Goal: Information Seeking & Learning: Compare options

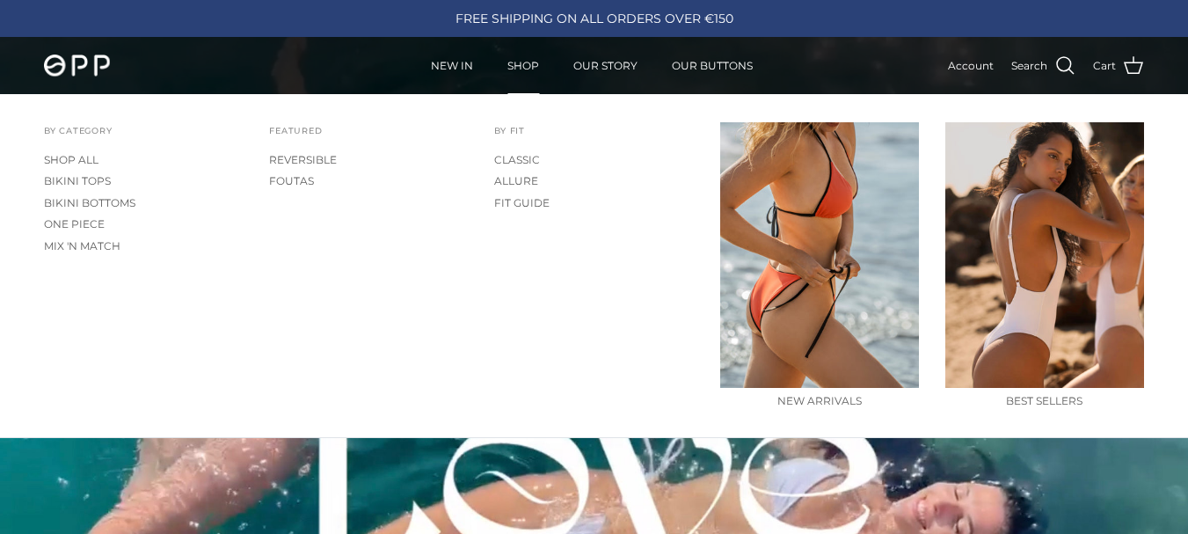
click at [512, 61] on link "SHOP" at bounding box center [523, 66] width 63 height 55
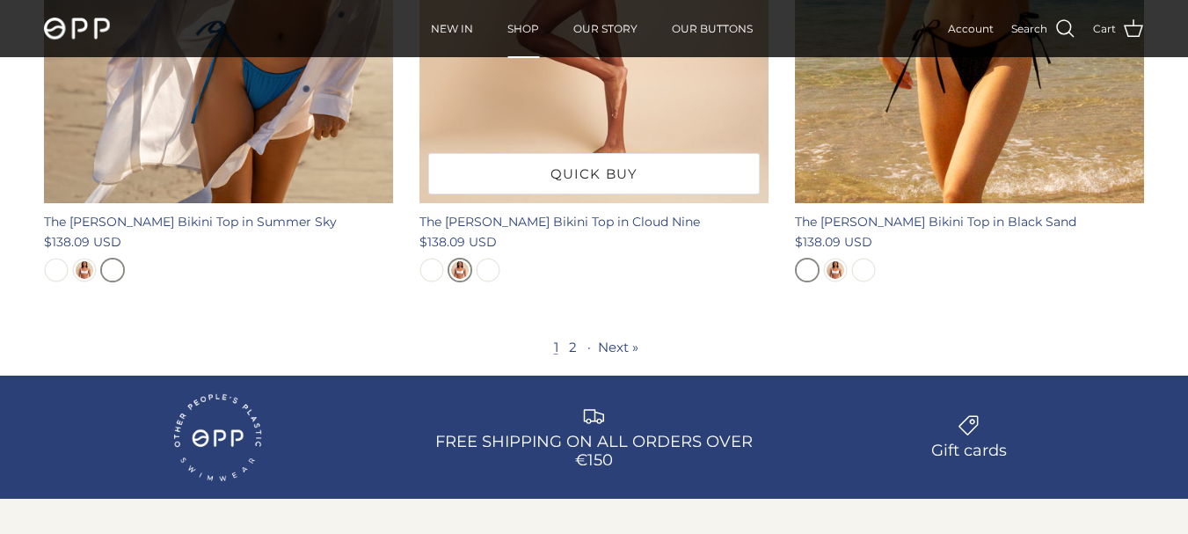
scroll to position [5393, 0]
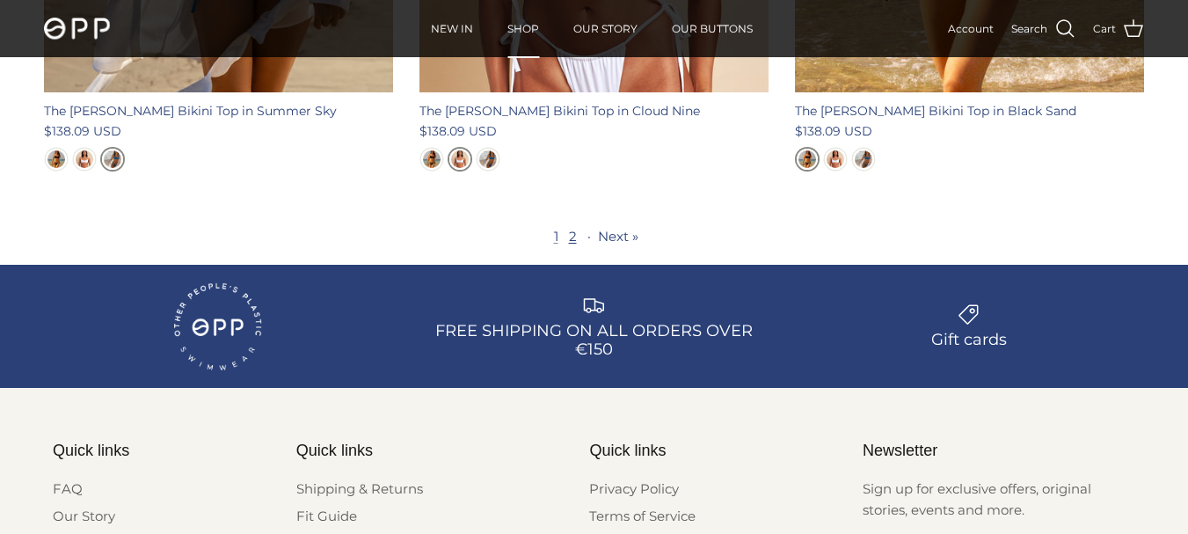
click at [572, 228] on link "2" at bounding box center [573, 236] width 8 height 17
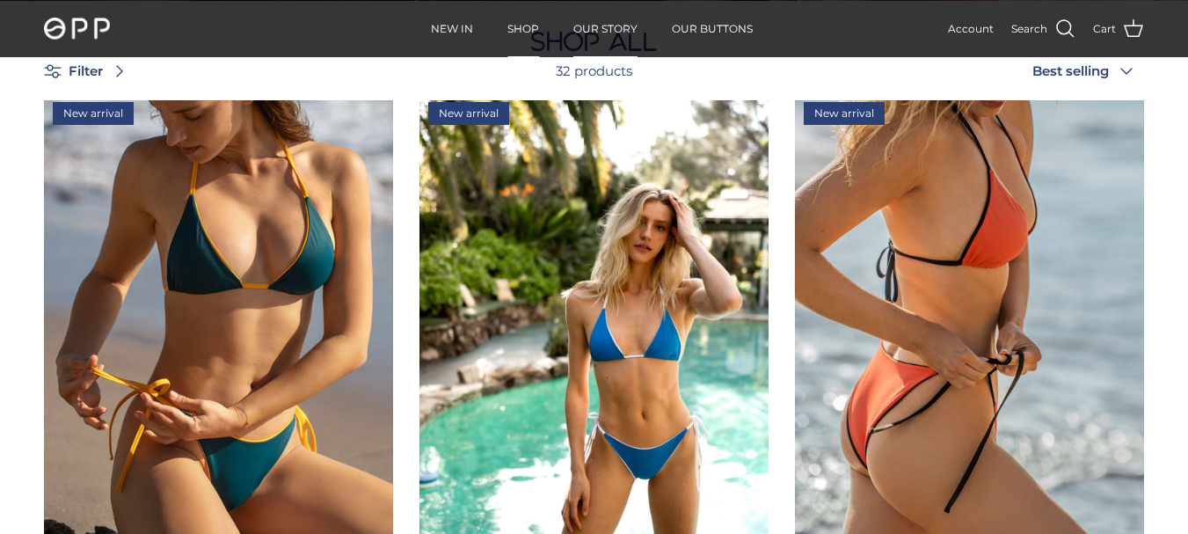
scroll to position [682, 0]
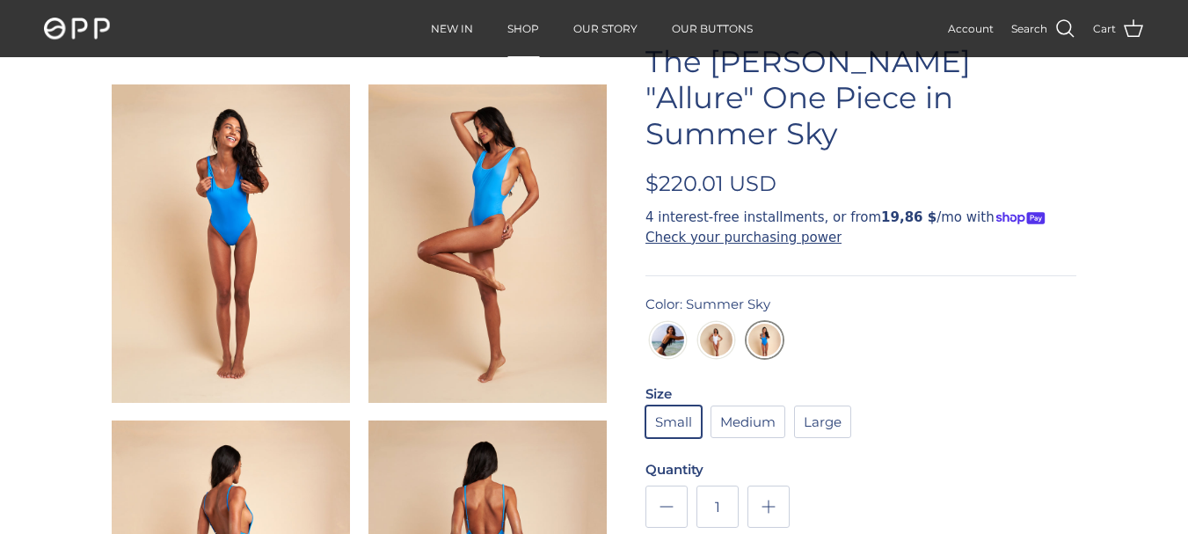
scroll to position [117, 0]
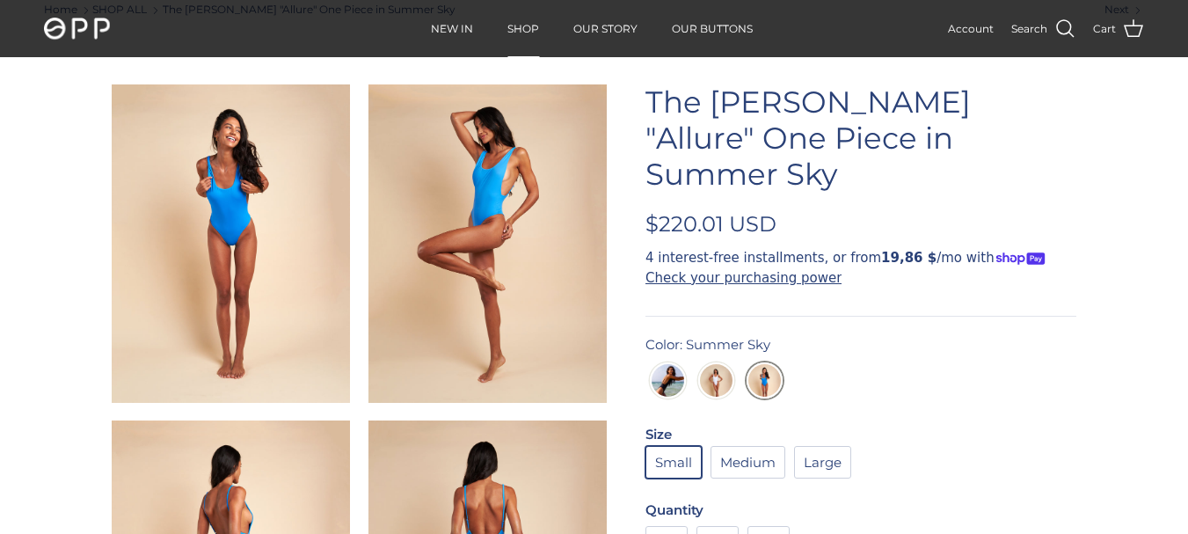
click at [246, 177] on img at bounding box center [231, 243] width 238 height 318
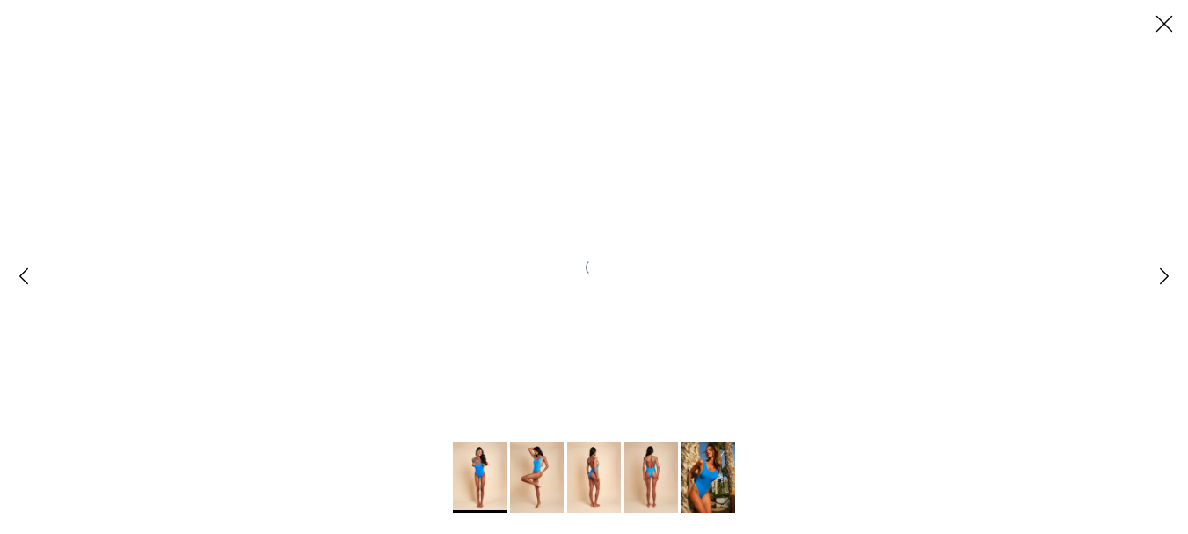
scroll to position [0, 0]
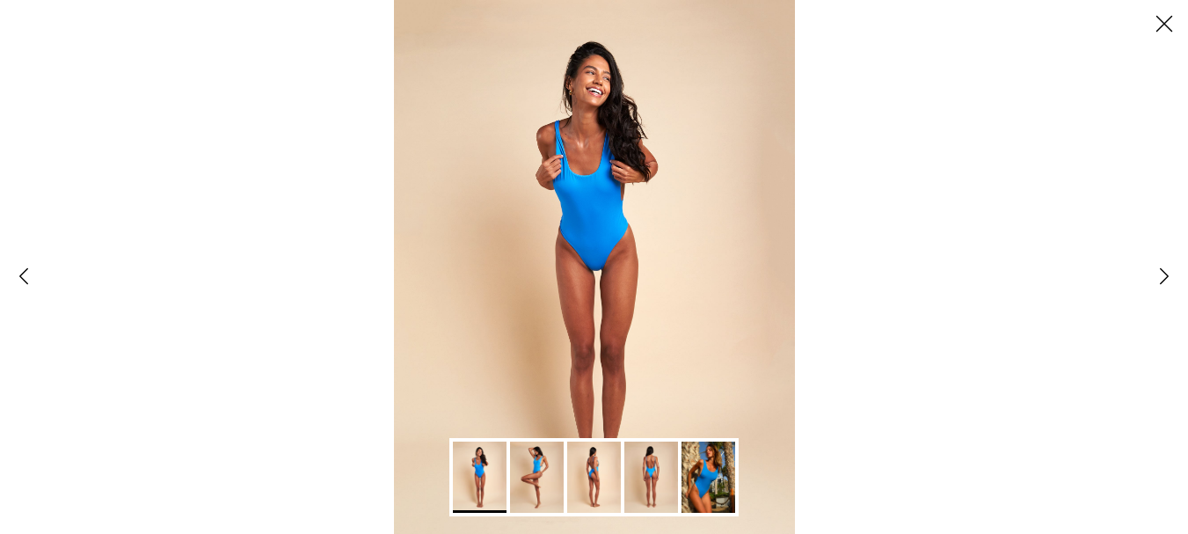
click at [582, 102] on img "Gallery Viewer" at bounding box center [594, 267] width 400 height 534
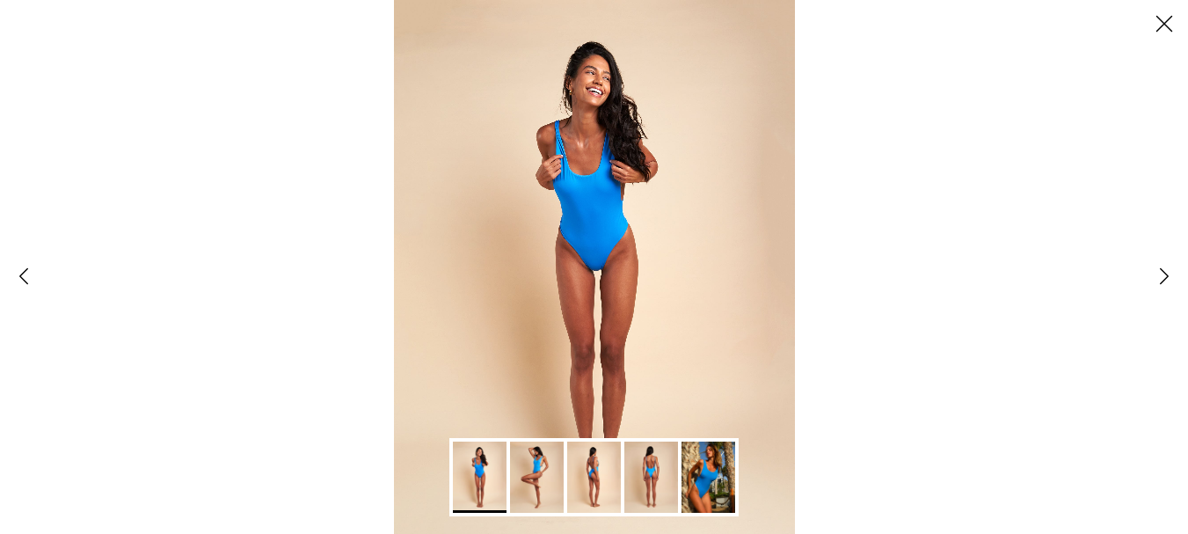
click at [710, 455] on img "Gallery Viewer" at bounding box center [709, 476] width 54 height 71
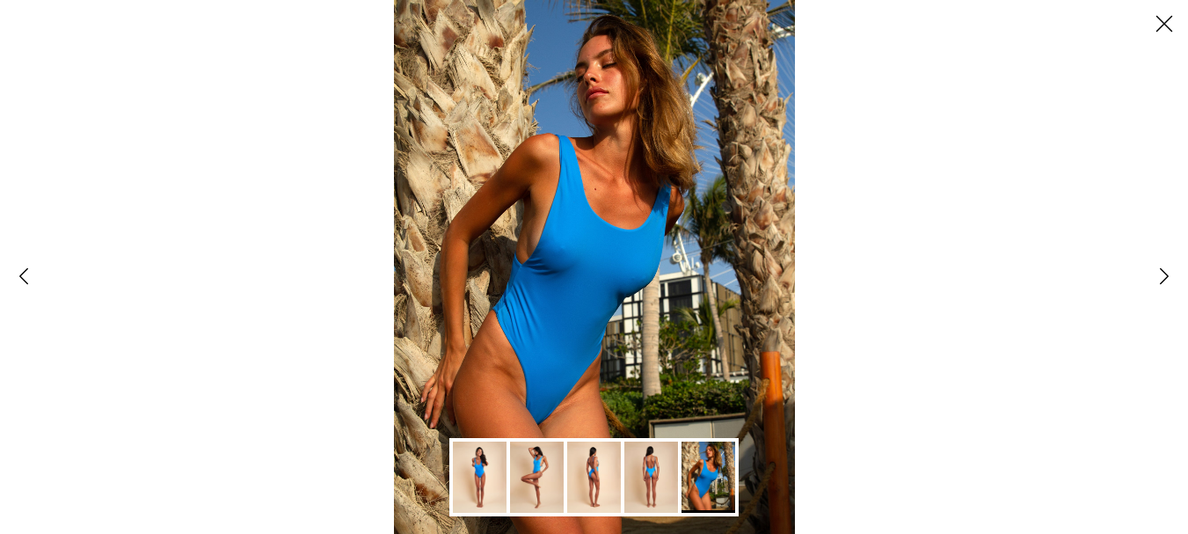
click at [604, 112] on img "Gallery Viewer" at bounding box center [594, 267] width 400 height 534
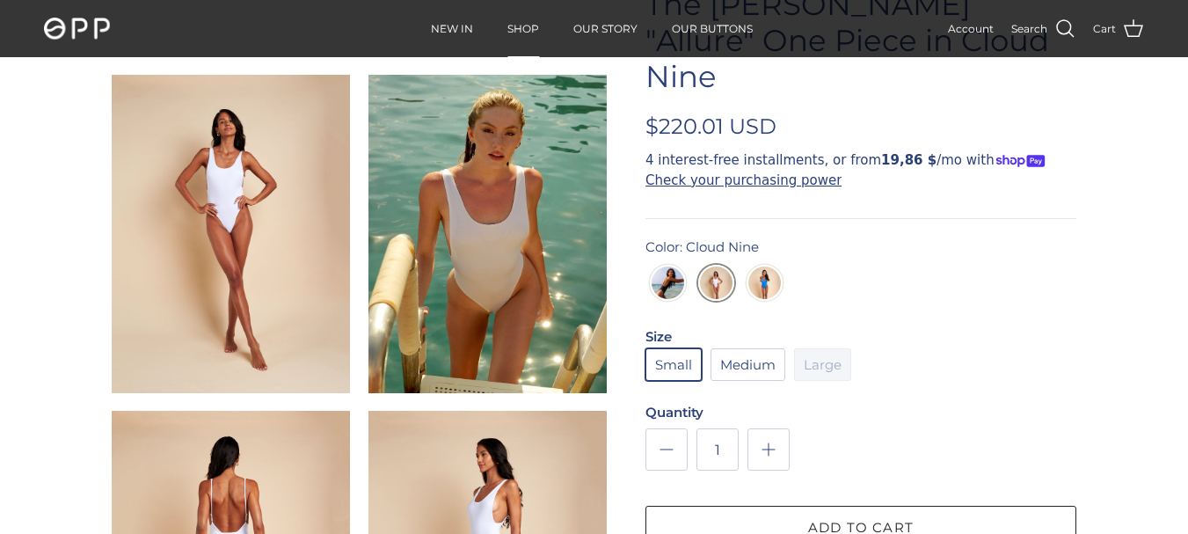
scroll to position [235, 0]
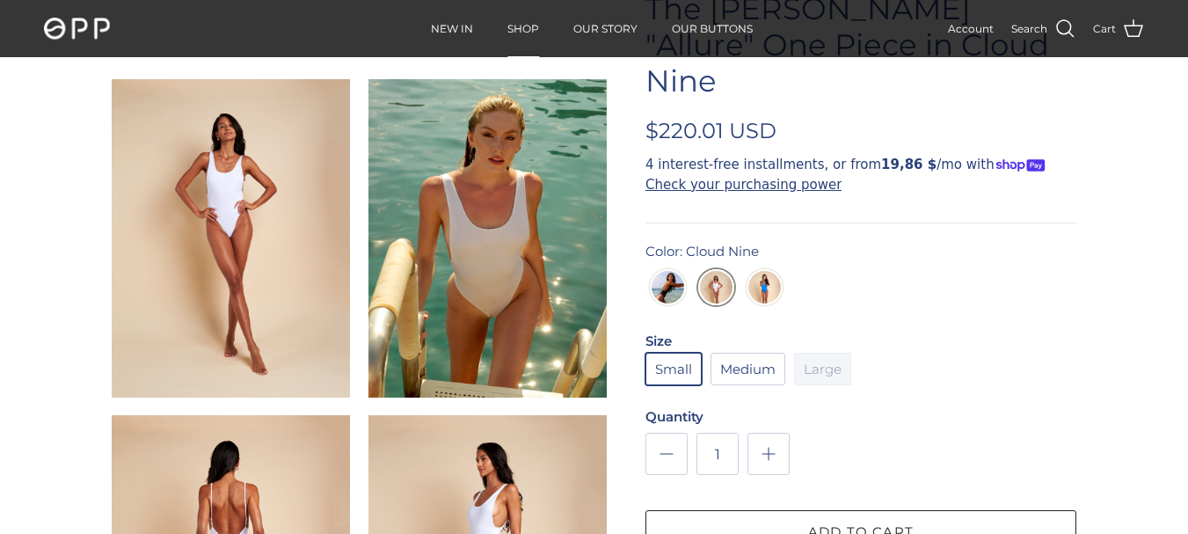
click at [474, 162] on img at bounding box center [487, 238] width 238 height 318
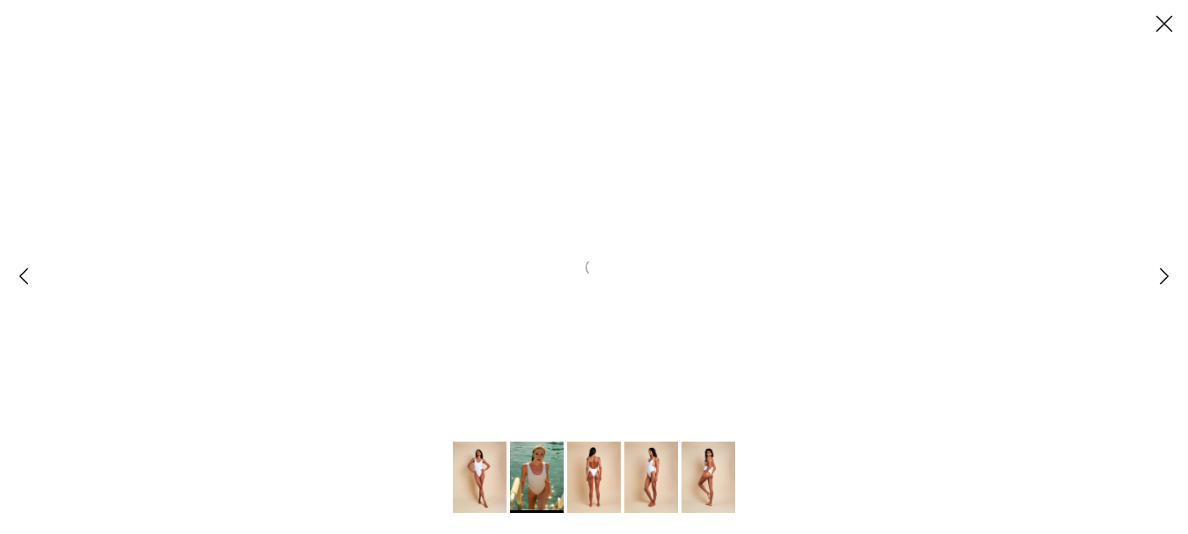
scroll to position [0, 0]
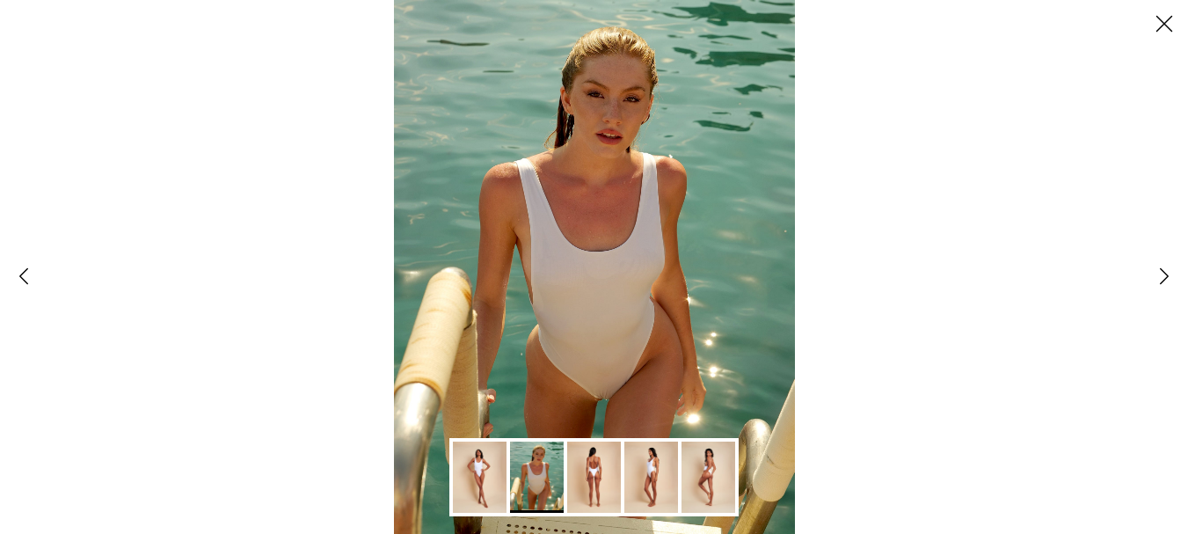
click at [602, 128] on img "Gallery Viewer" at bounding box center [594, 267] width 400 height 534
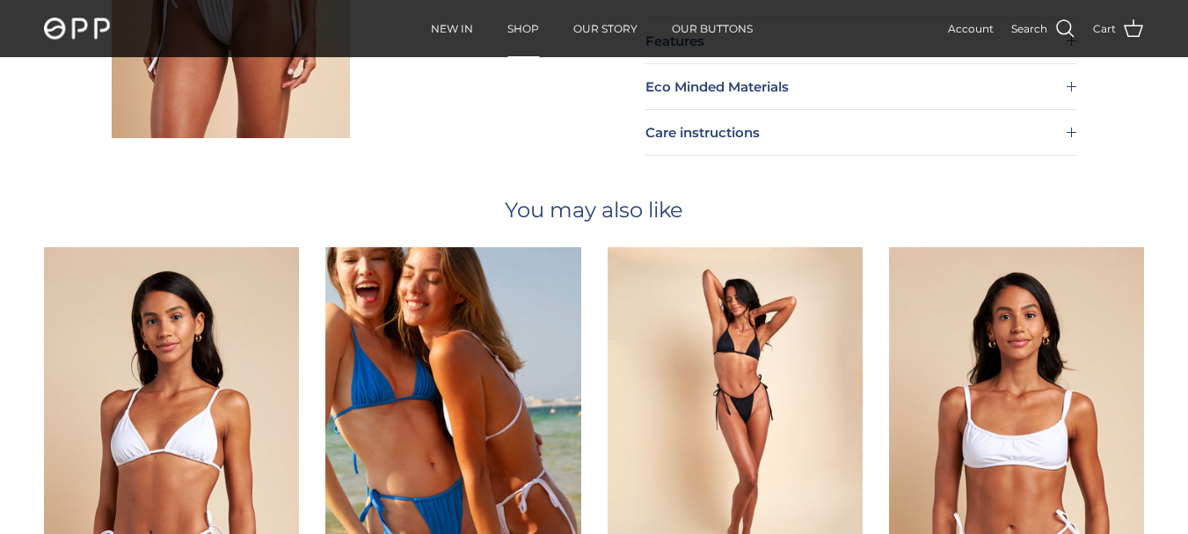
scroll to position [352, 0]
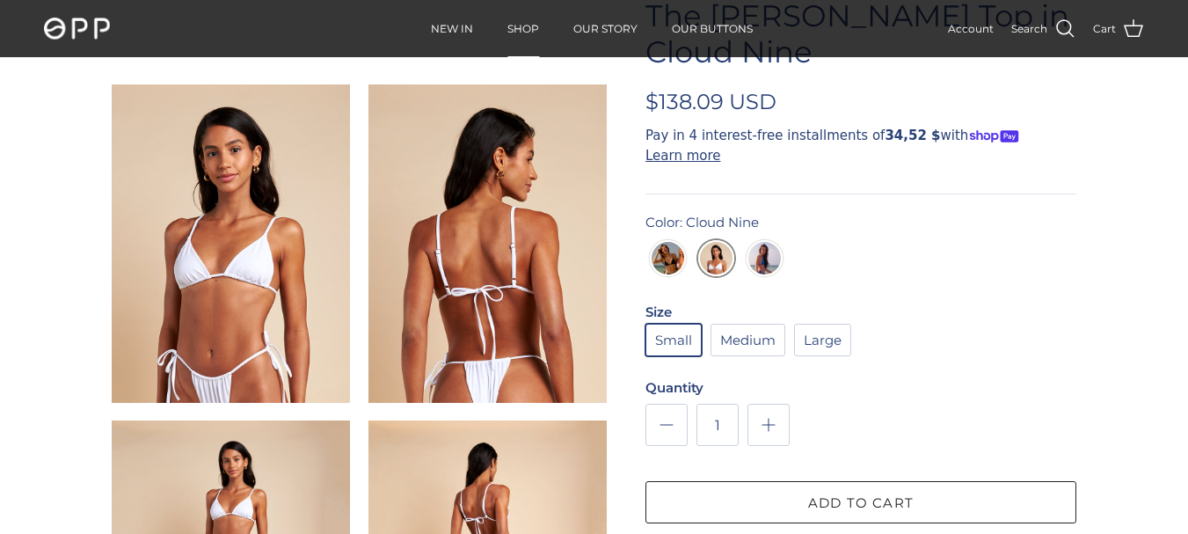
scroll to position [235, 0]
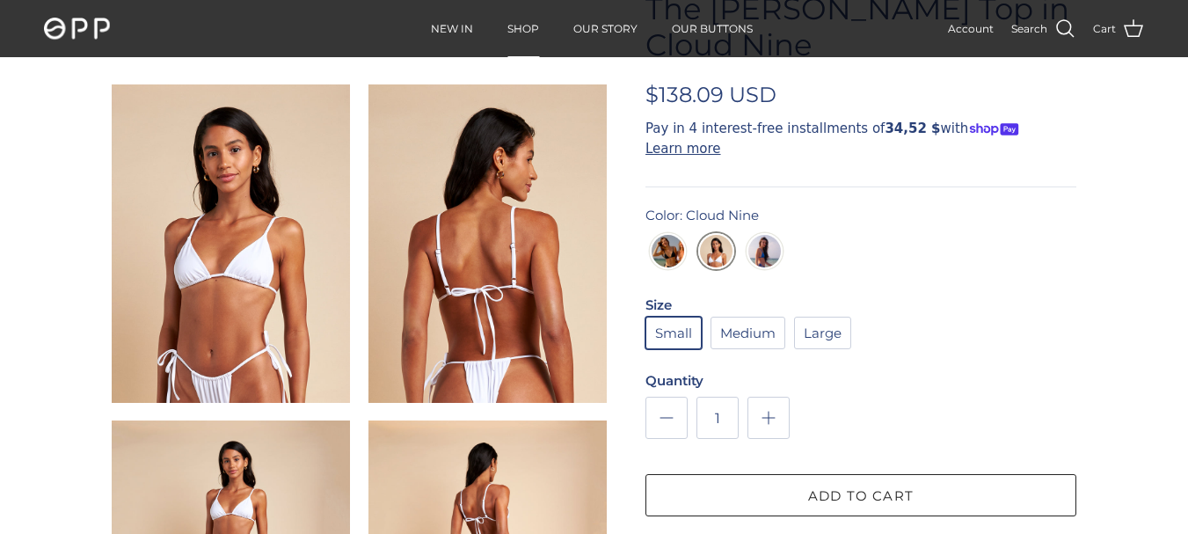
click at [267, 205] on img at bounding box center [231, 243] width 238 height 318
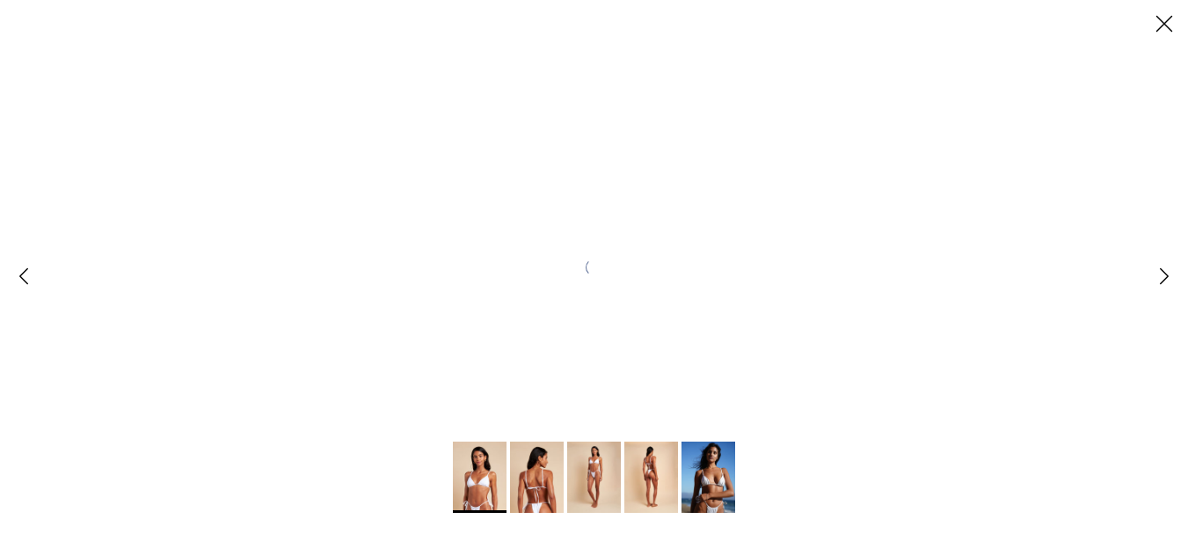
scroll to position [0, 0]
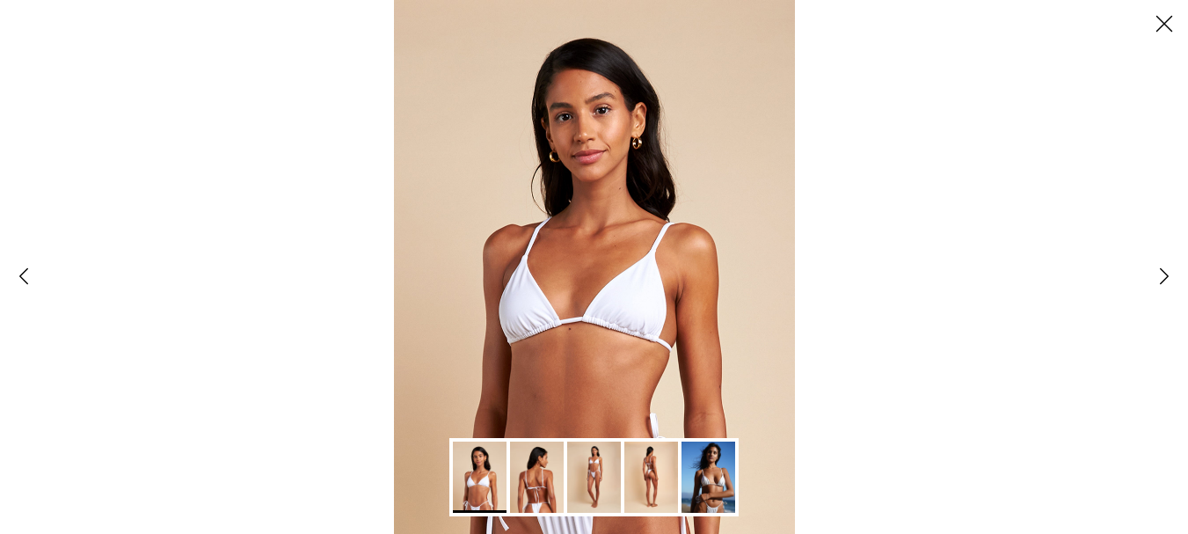
click at [734, 464] on img "Gallery Viewer" at bounding box center [709, 476] width 54 height 71
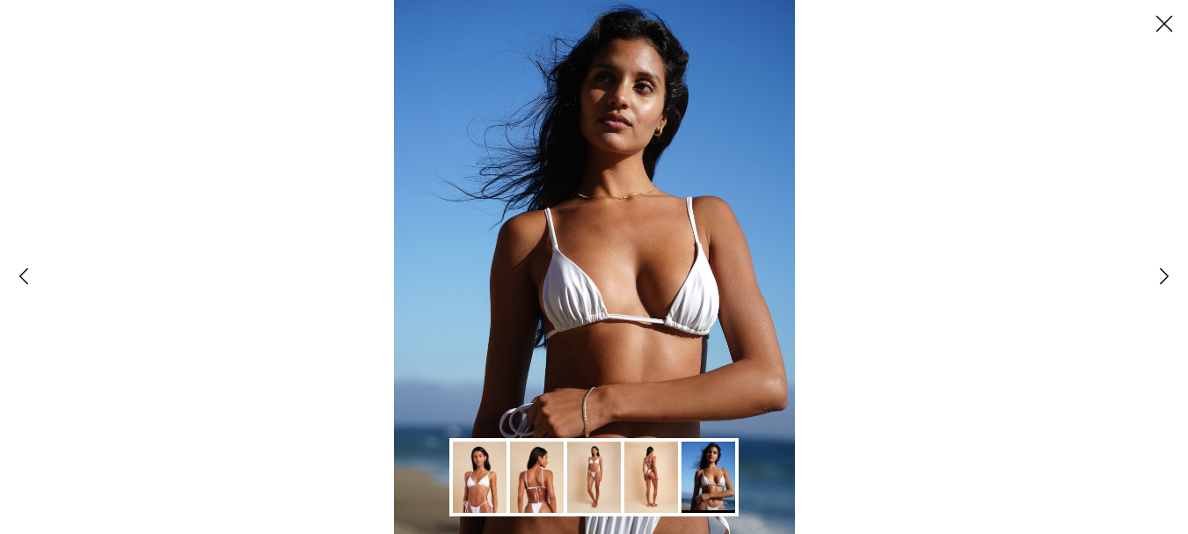
click at [637, 165] on img "Gallery Viewer" at bounding box center [594, 267] width 400 height 534
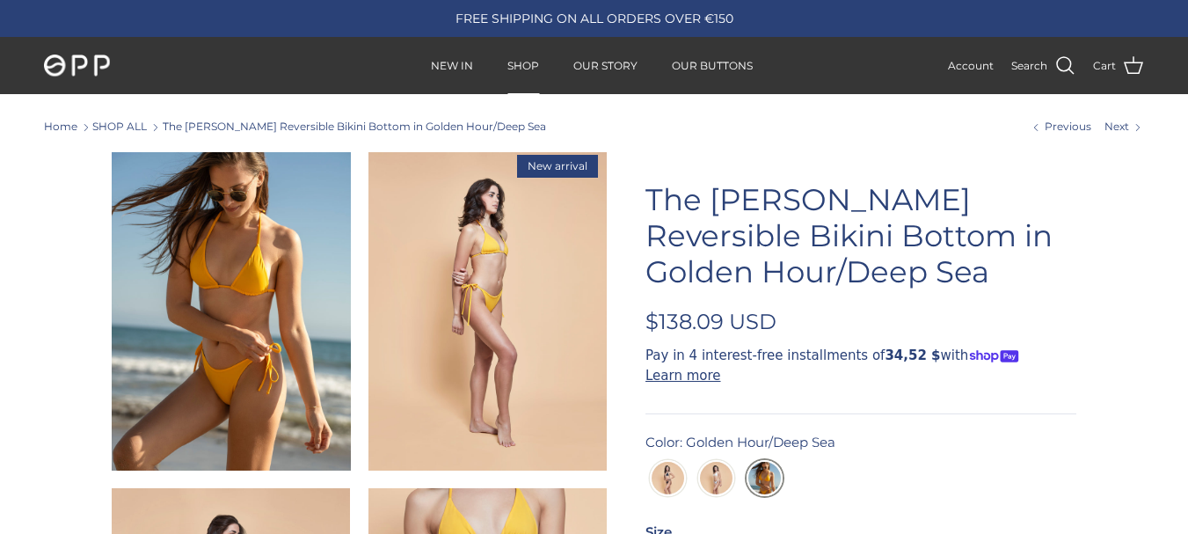
click at [226, 230] on img at bounding box center [231, 311] width 238 height 318
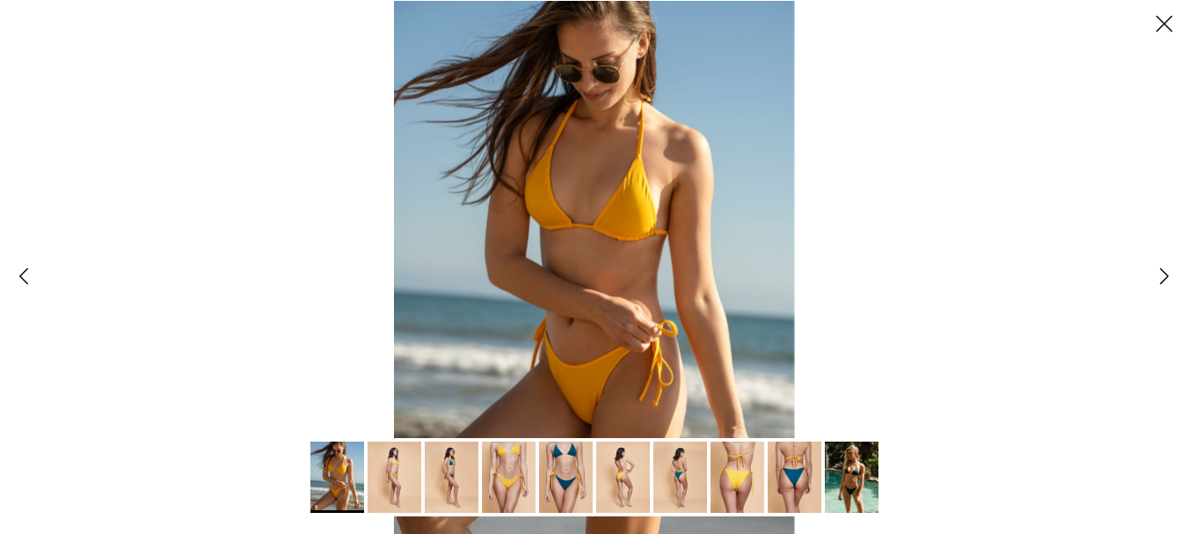
click at [594, 106] on img "Gallery Viewer" at bounding box center [594, 267] width 401 height 534
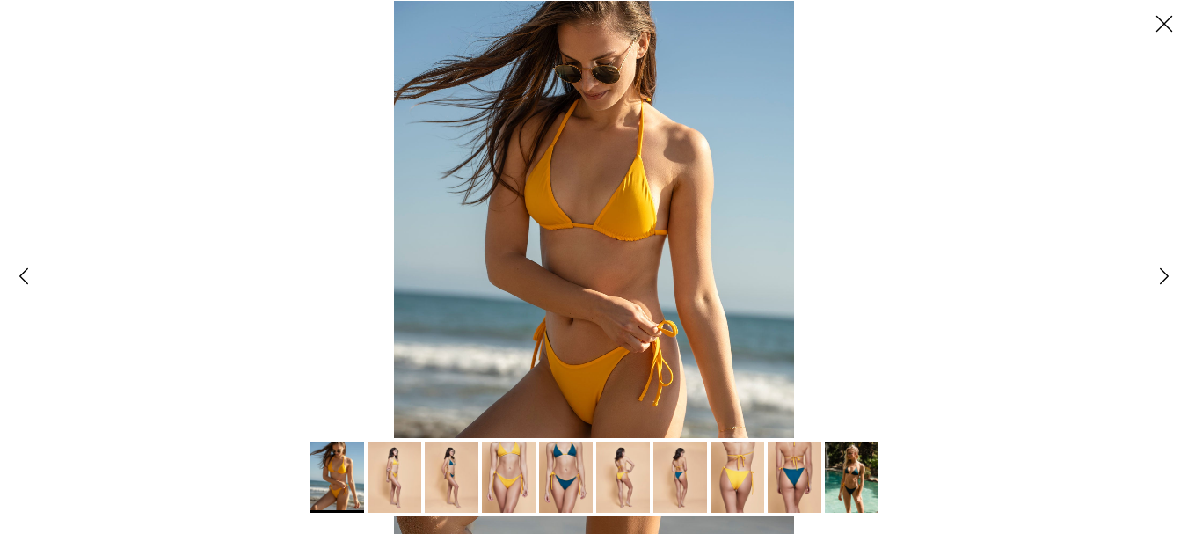
click at [839, 474] on img "Gallery Viewer" at bounding box center [852, 476] width 54 height 71
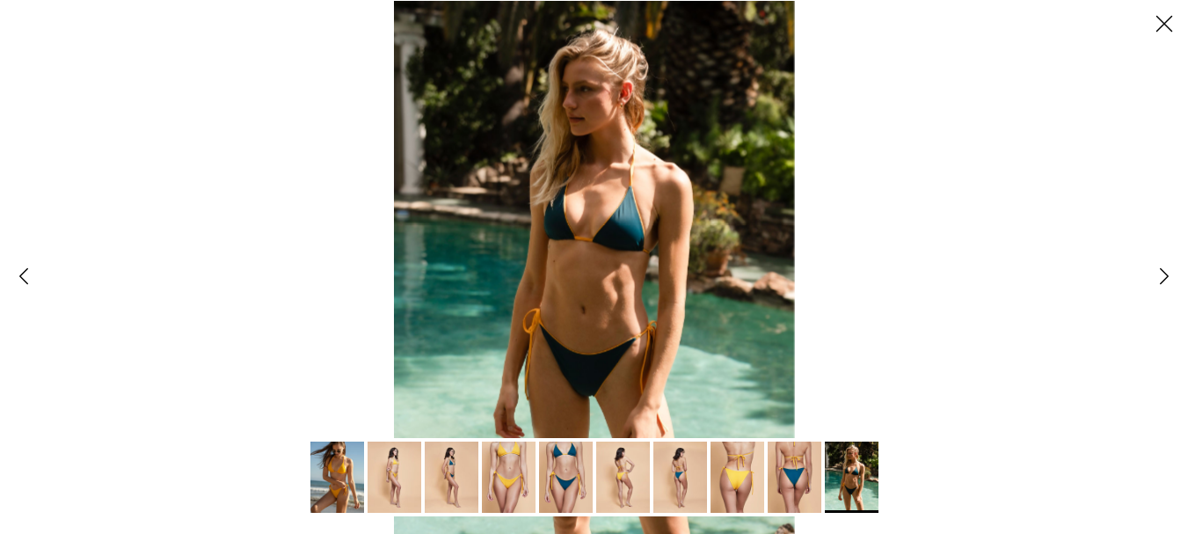
click at [587, 125] on img "Gallery Viewer" at bounding box center [594, 267] width 401 height 534
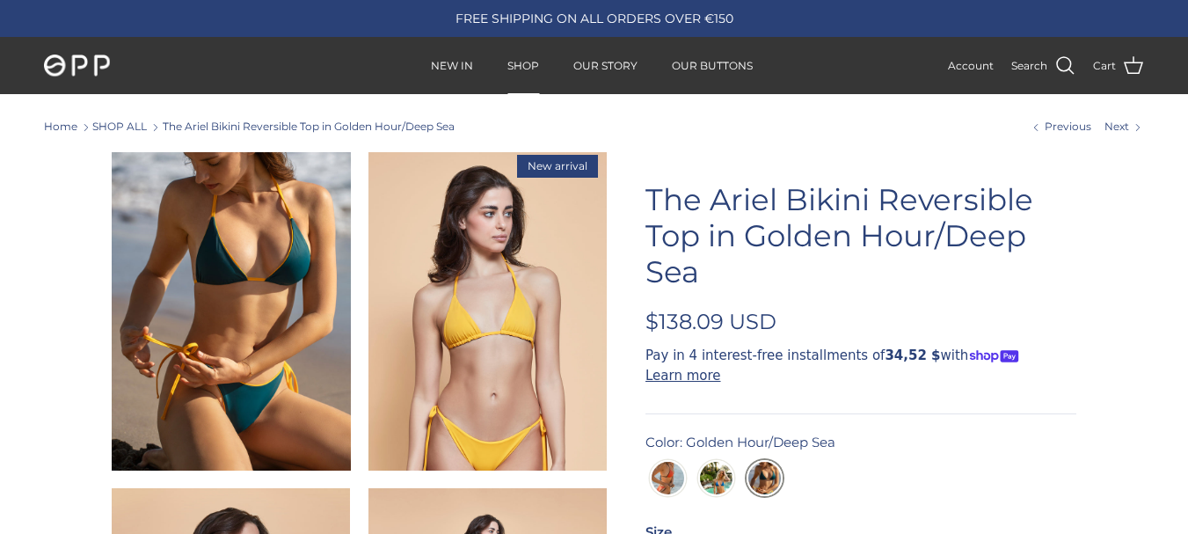
click at [288, 239] on img at bounding box center [231, 311] width 238 height 318
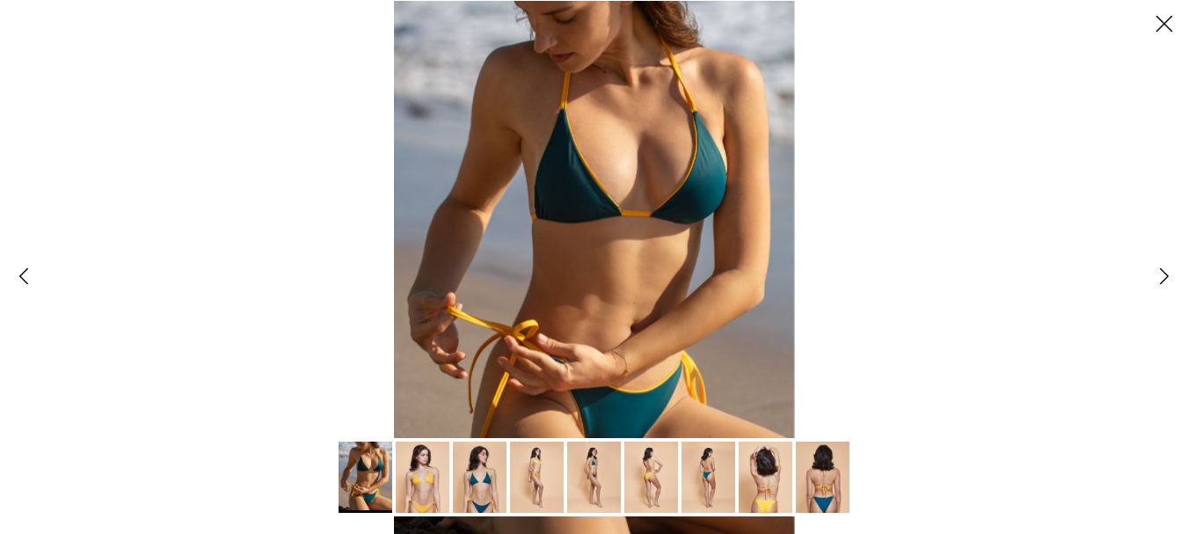
click at [621, 232] on img "Gallery Viewer" at bounding box center [594, 267] width 401 height 534
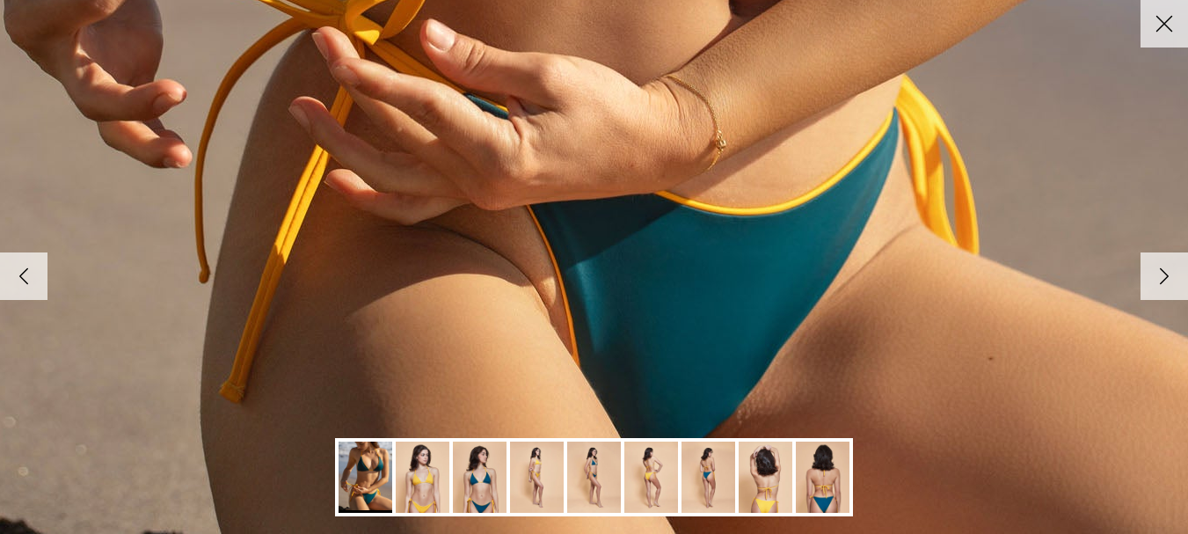
click at [430, 464] on img "Gallery Viewer" at bounding box center [423, 476] width 54 height 71
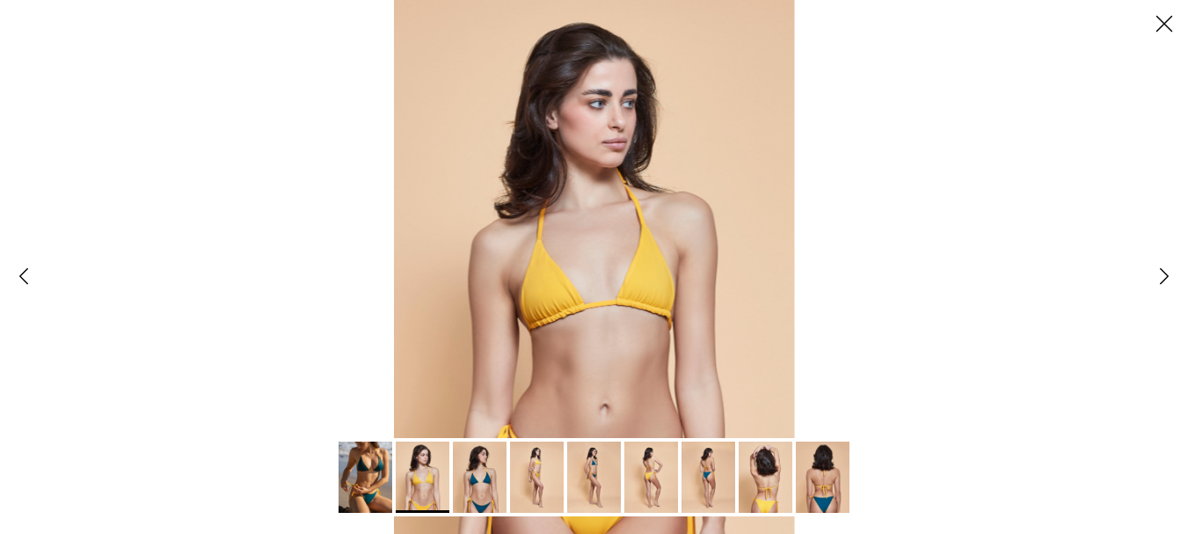
click at [628, 260] on img "Gallery Viewer" at bounding box center [594, 267] width 400 height 534
